Goal: Transaction & Acquisition: Book appointment/travel/reservation

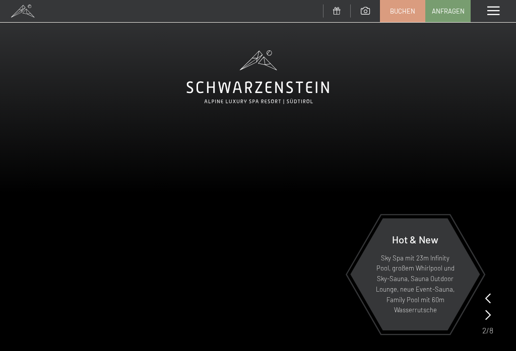
click at [492, 9] on span at bounding box center [493, 11] width 12 height 9
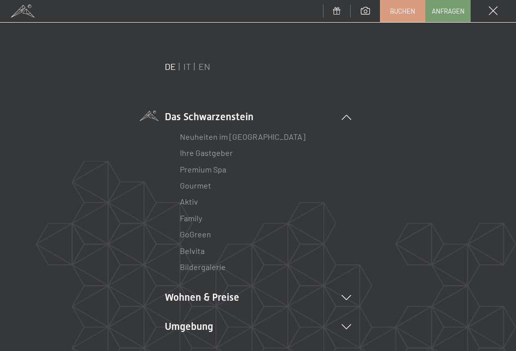
click at [189, 69] on link "IT" at bounding box center [187, 66] width 8 height 11
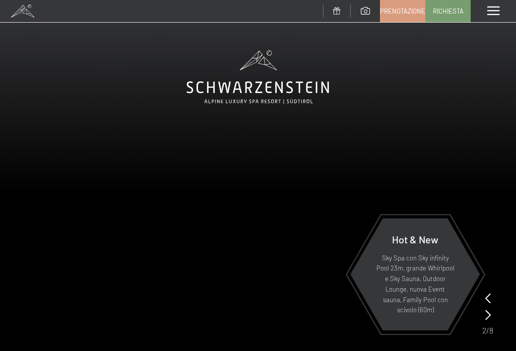
click at [491, 9] on span at bounding box center [493, 11] width 12 height 9
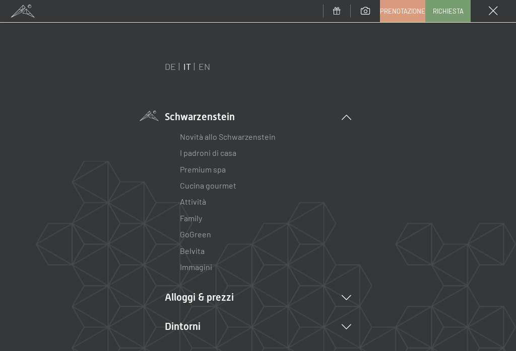
click at [184, 295] on li "Alloggi & prezzi Servizi inclusi Camere & prezzi Lista Offerte Lista Prezzi per…" at bounding box center [258, 298] width 186 height 14
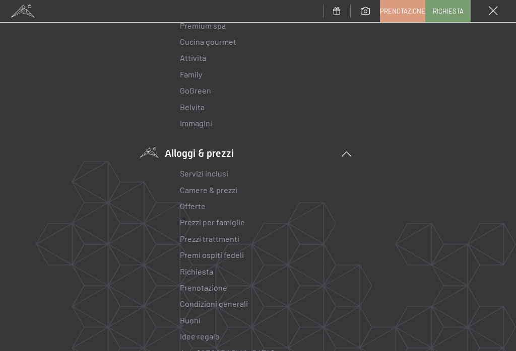
scroll to position [145, 0]
click at [191, 190] on link "Camere & prezzi" at bounding box center [208, 190] width 57 height 10
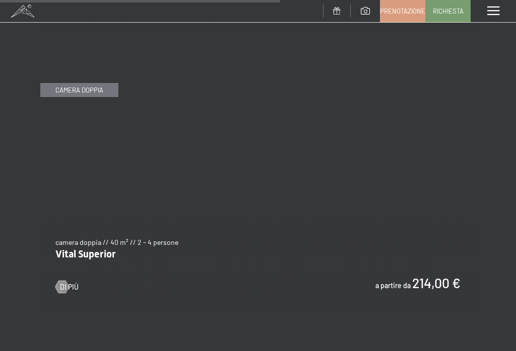
scroll to position [2593, 0]
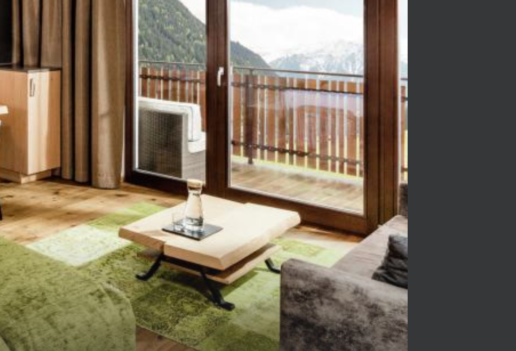
click at [121, 64] on img at bounding box center [257, 180] width 435 height 245
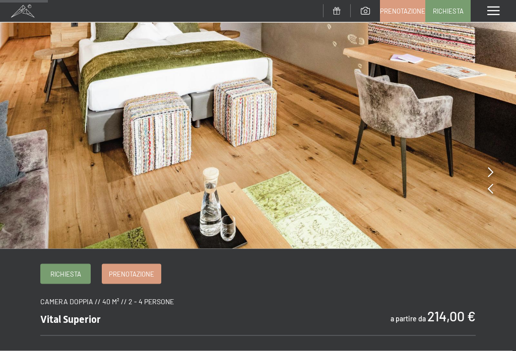
scroll to position [129, 0]
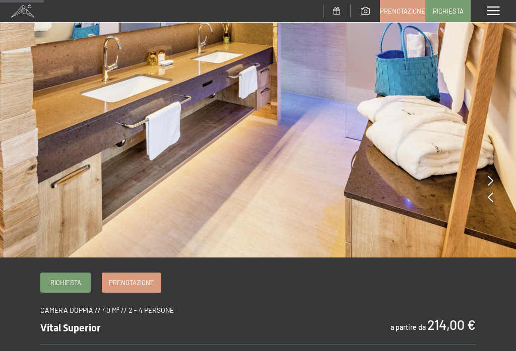
click at [134, 283] on span "Prenotazione" at bounding box center [131, 282] width 45 height 9
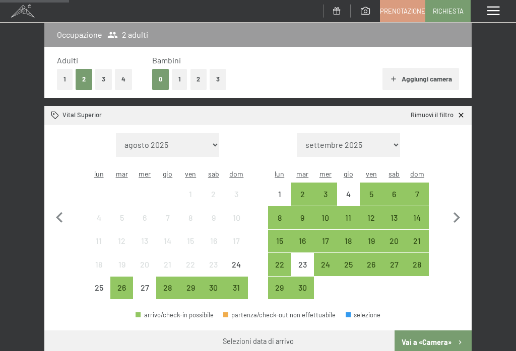
scroll to position [138, 0]
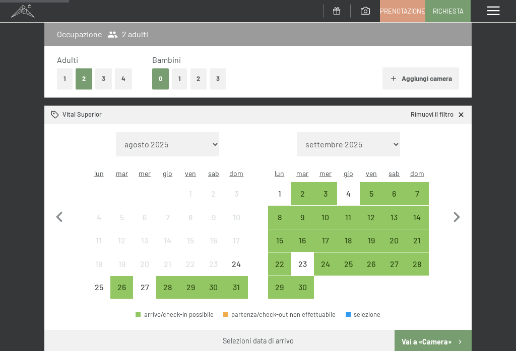
click at [460, 207] on icon "button" at bounding box center [456, 217] width 21 height 21
select select "[DATE]"
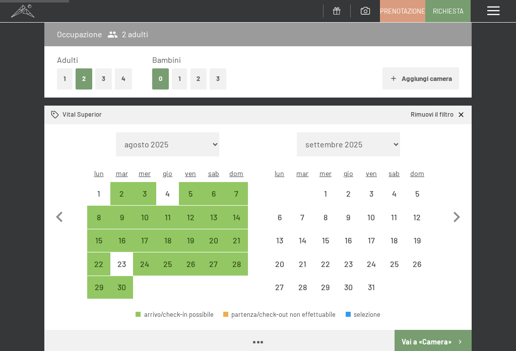
select select "[DATE]"
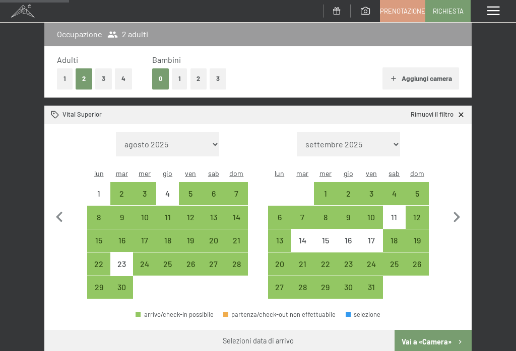
click at [461, 207] on icon "button" at bounding box center [456, 217] width 21 height 21
select select "[DATE]"
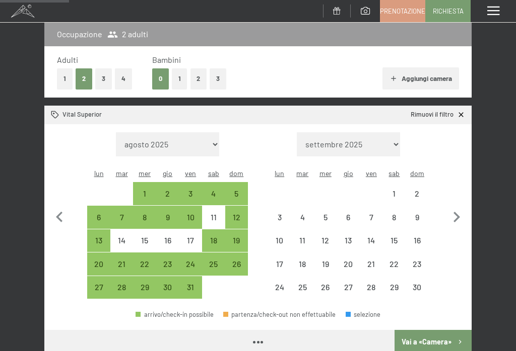
select select "[DATE]"
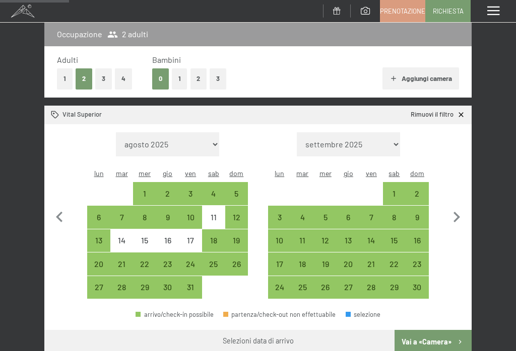
click at [459, 207] on icon "button" at bounding box center [456, 217] width 21 height 21
select select "[DATE]"
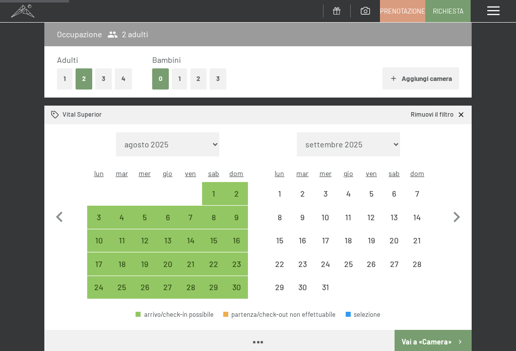
select select "[DATE]"
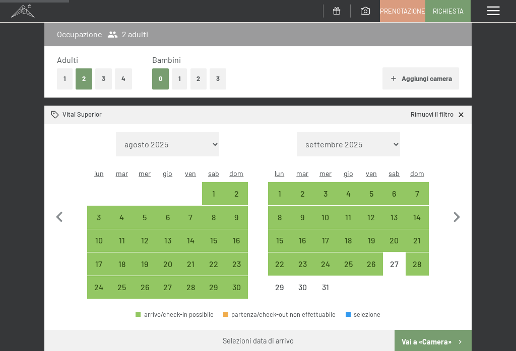
click at [459, 207] on icon "button" at bounding box center [456, 217] width 21 height 21
select select "[DATE]"
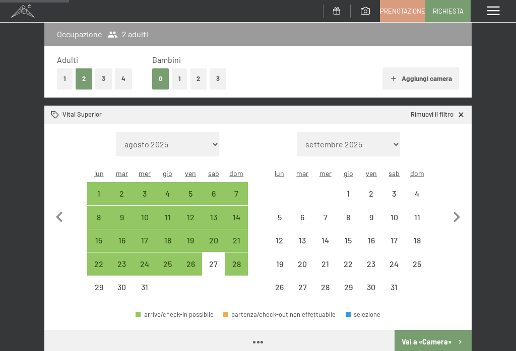
select select "[DATE]"
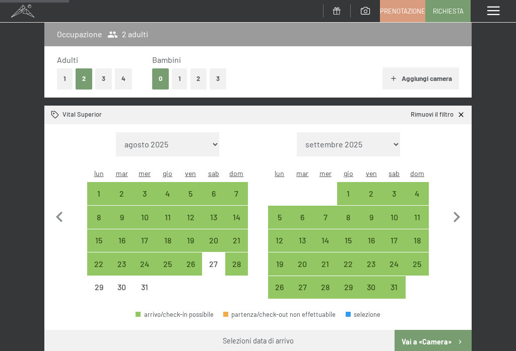
click at [458, 207] on icon "button" at bounding box center [456, 217] width 21 height 21
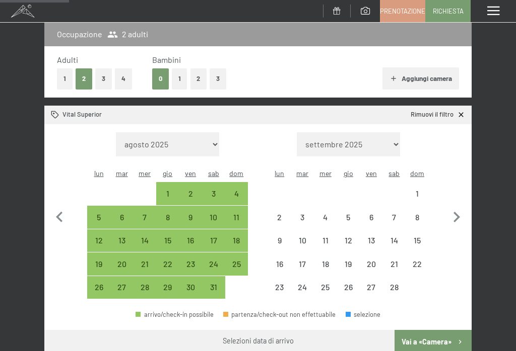
select select "[DATE]"
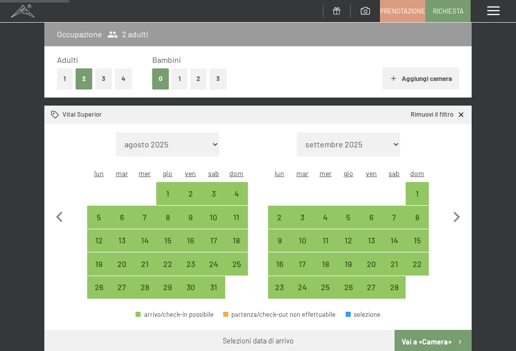
click at [457, 207] on icon "button" at bounding box center [456, 217] width 21 height 21
select select "[DATE]"
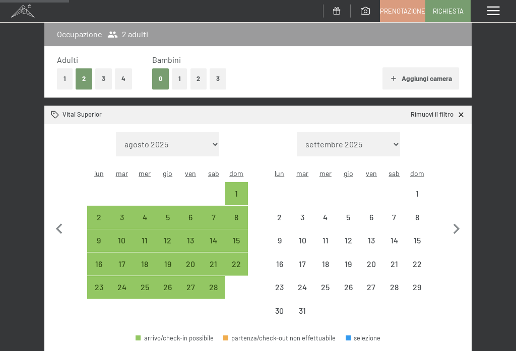
select select "[DATE]"
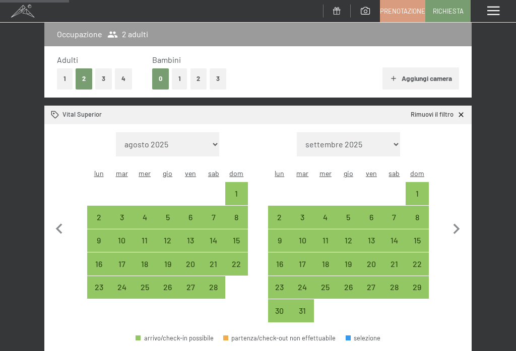
click at [457, 210] on button "button" at bounding box center [456, 227] width 21 height 191
select select "[DATE]"
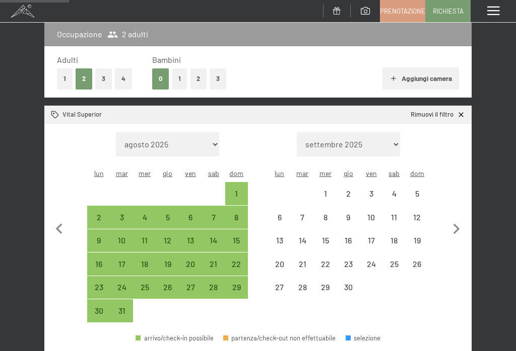
select select "[DATE]"
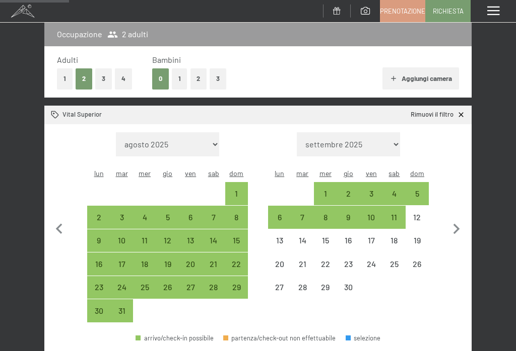
click at [459, 219] on icon "button" at bounding box center [456, 229] width 21 height 21
select select "[DATE]"
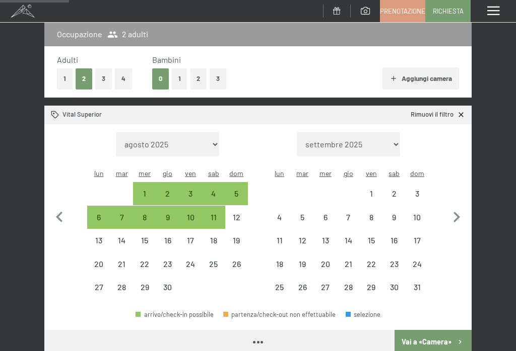
select select "[DATE]"
click at [460, 207] on icon "button" at bounding box center [456, 217] width 21 height 21
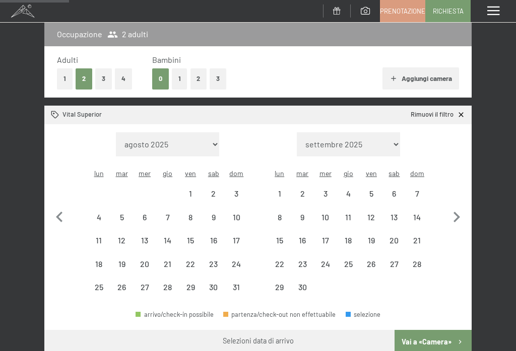
select select "[DATE]"
click at [460, 207] on icon "button" at bounding box center [456, 217] width 21 height 21
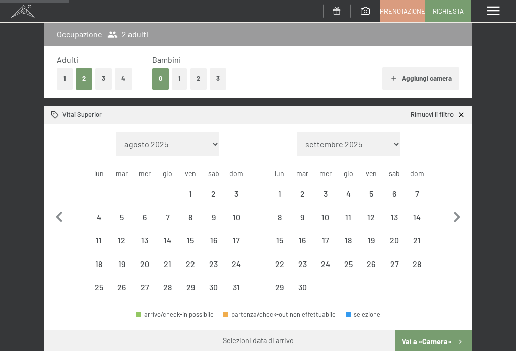
select select "[DATE]"
click at [59, 207] on icon "button" at bounding box center [59, 217] width 21 height 21
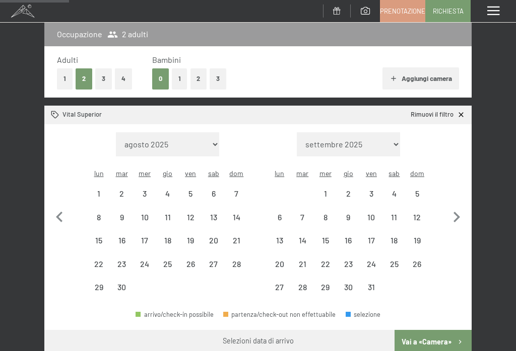
select select "[DATE]"
click at [57, 208] on icon "button" at bounding box center [59, 217] width 21 height 21
select select "[DATE]"
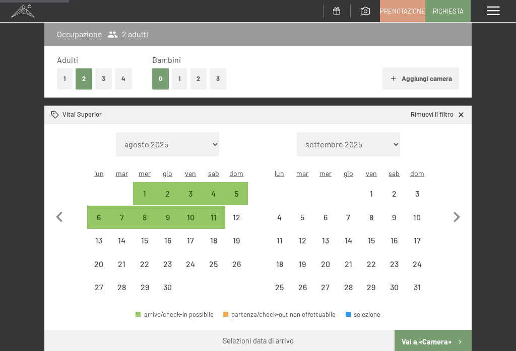
click at [56, 209] on icon "button" at bounding box center [59, 217] width 21 height 21
select select "[DATE]"
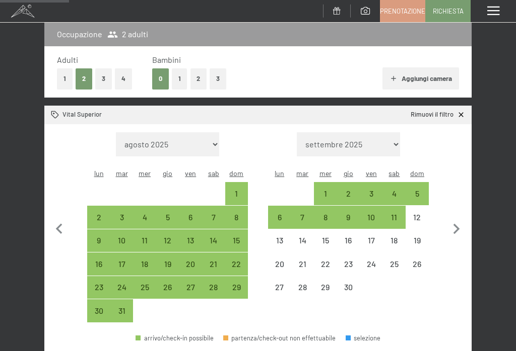
click at [57, 219] on icon "button" at bounding box center [59, 229] width 21 height 21
select select "[DATE]"
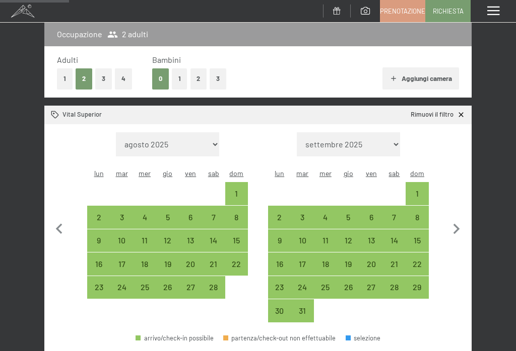
click at [57, 220] on icon "button" at bounding box center [59, 229] width 21 height 21
select select "[DATE]"
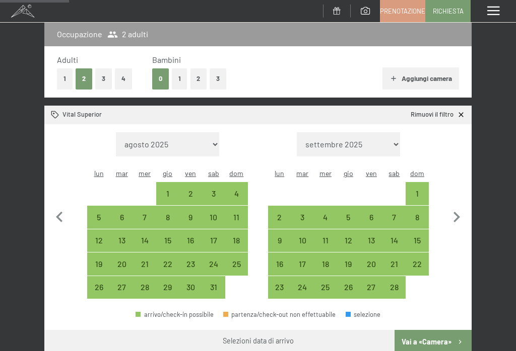
click at [57, 217] on icon "button" at bounding box center [59, 217] width 21 height 21
select select "[DATE]"
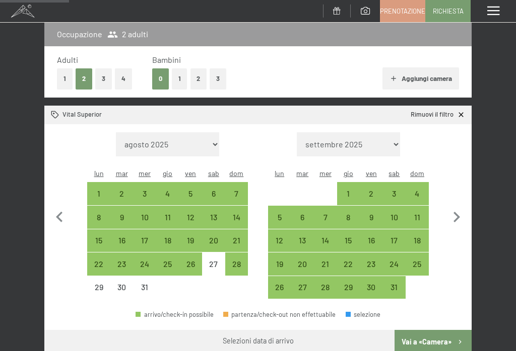
click at [56, 210] on icon "button" at bounding box center [59, 217] width 21 height 21
select select "[DATE]"
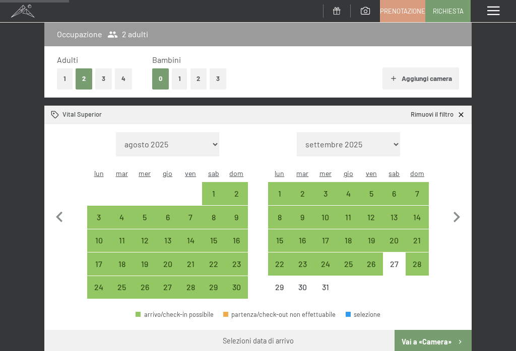
click at [54, 209] on icon "button" at bounding box center [59, 217] width 21 height 21
select select "[DATE]"
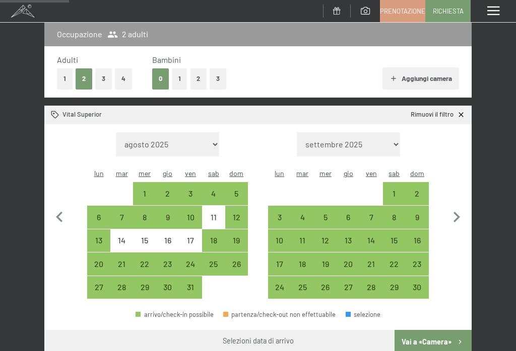
click at [57, 212] on icon "button" at bounding box center [59, 217] width 7 height 11
select select "[DATE]"
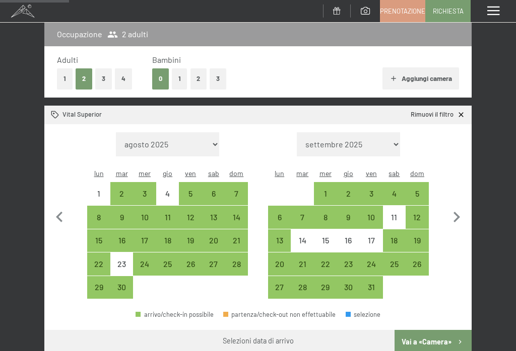
click at [57, 212] on icon "button" at bounding box center [59, 217] width 7 height 11
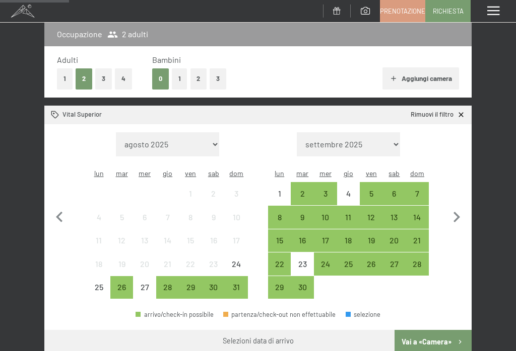
click at [161, 283] on div "28" at bounding box center [167, 293] width 21 height 21
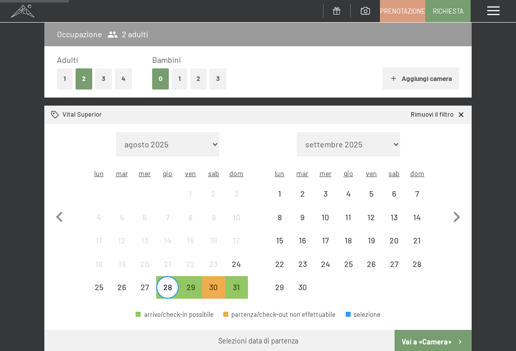
click at [235, 283] on div "31" at bounding box center [236, 293] width 21 height 21
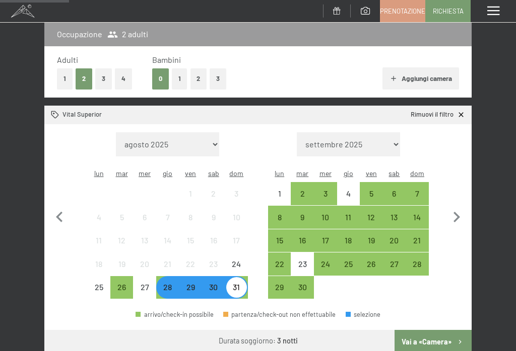
click at [416, 330] on button "Vai a «Camera»" at bounding box center [432, 342] width 77 height 24
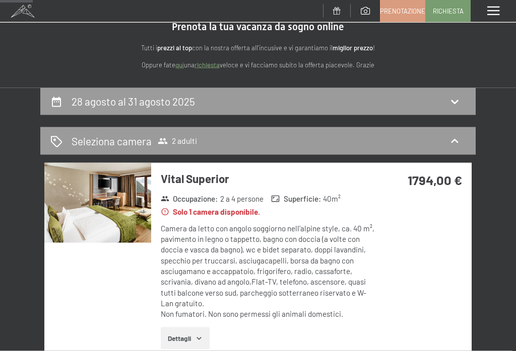
scroll to position [0, 0]
